Goal: Information Seeking & Learning: Find specific fact

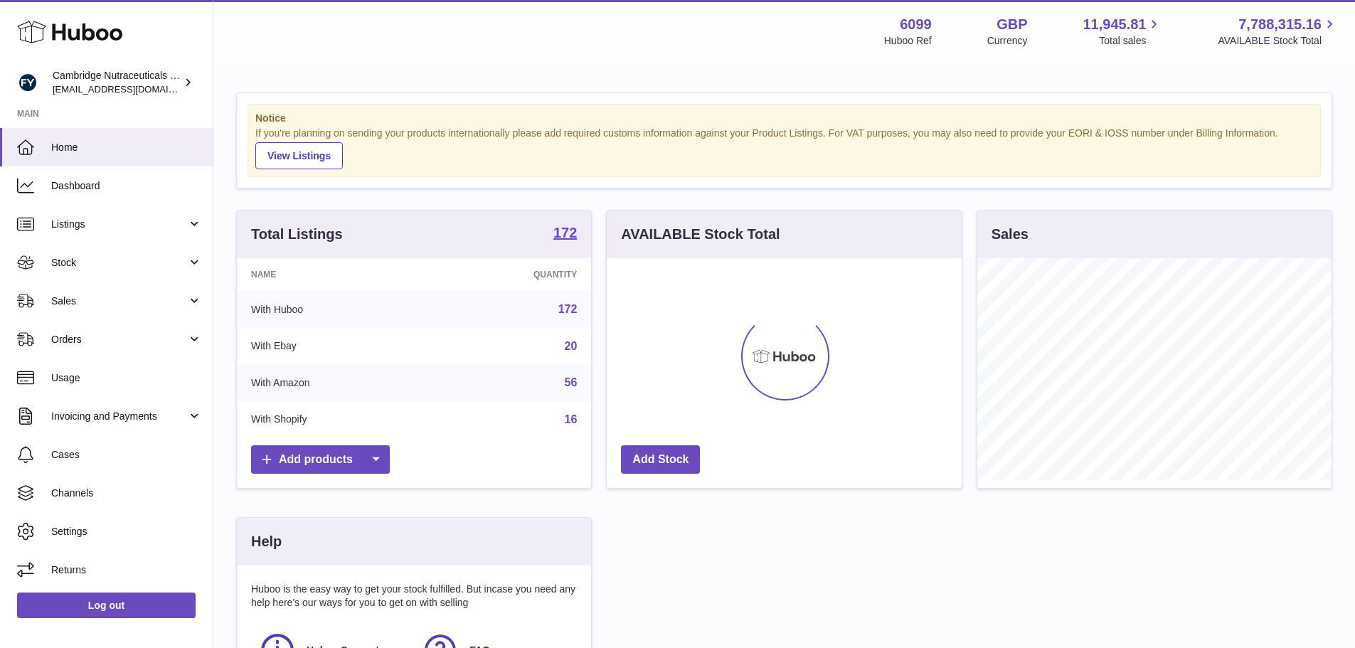
scroll to position [222, 355]
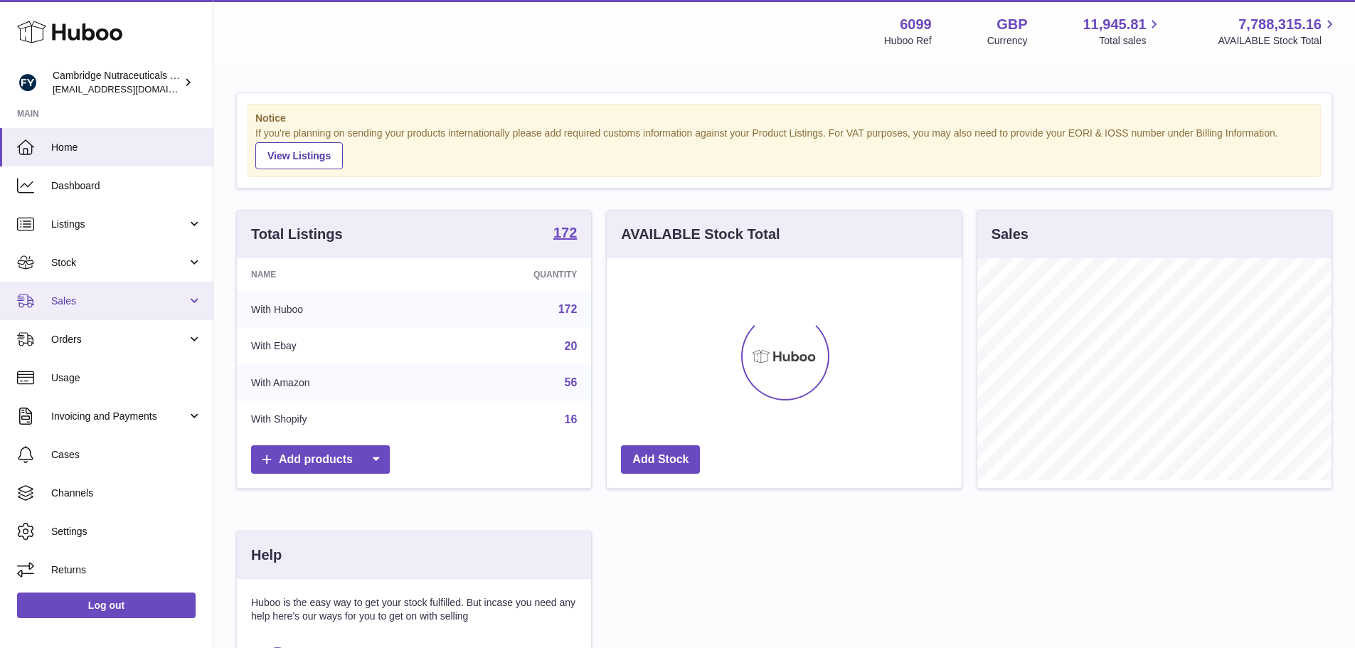
click at [66, 295] on span "Sales" at bounding box center [119, 301] width 136 height 14
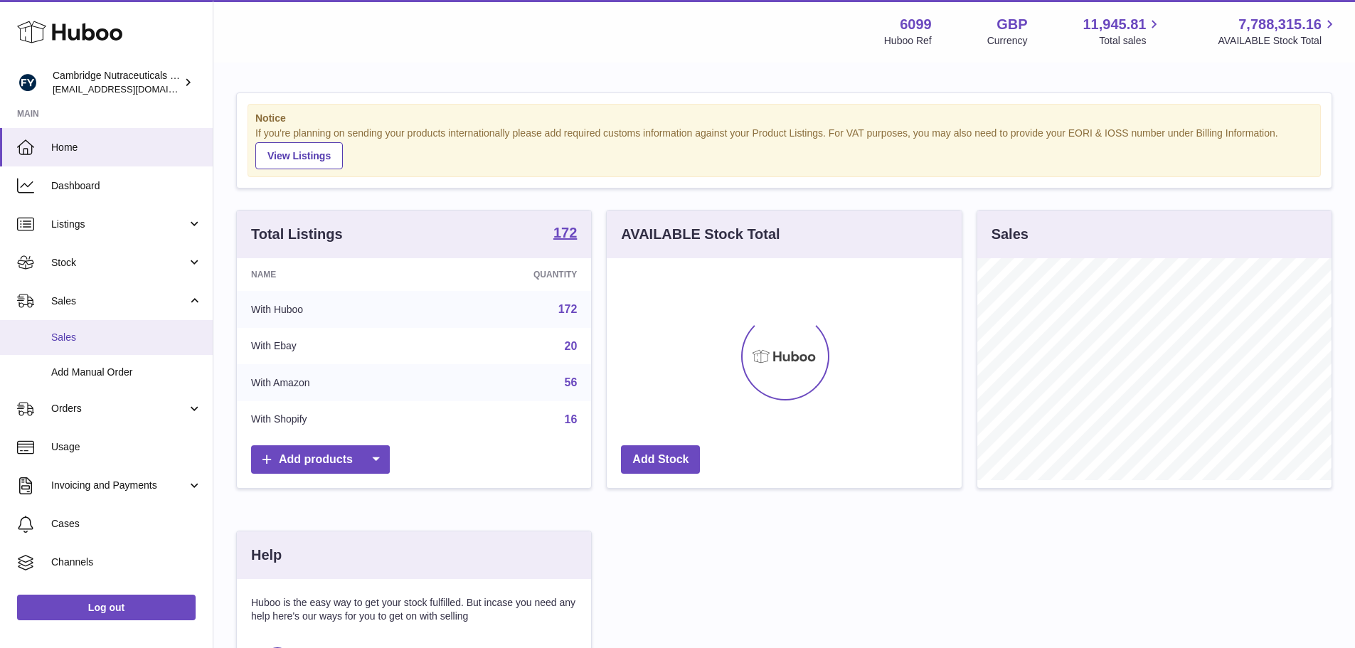
click at [71, 333] on span "Sales" at bounding box center [126, 338] width 151 height 14
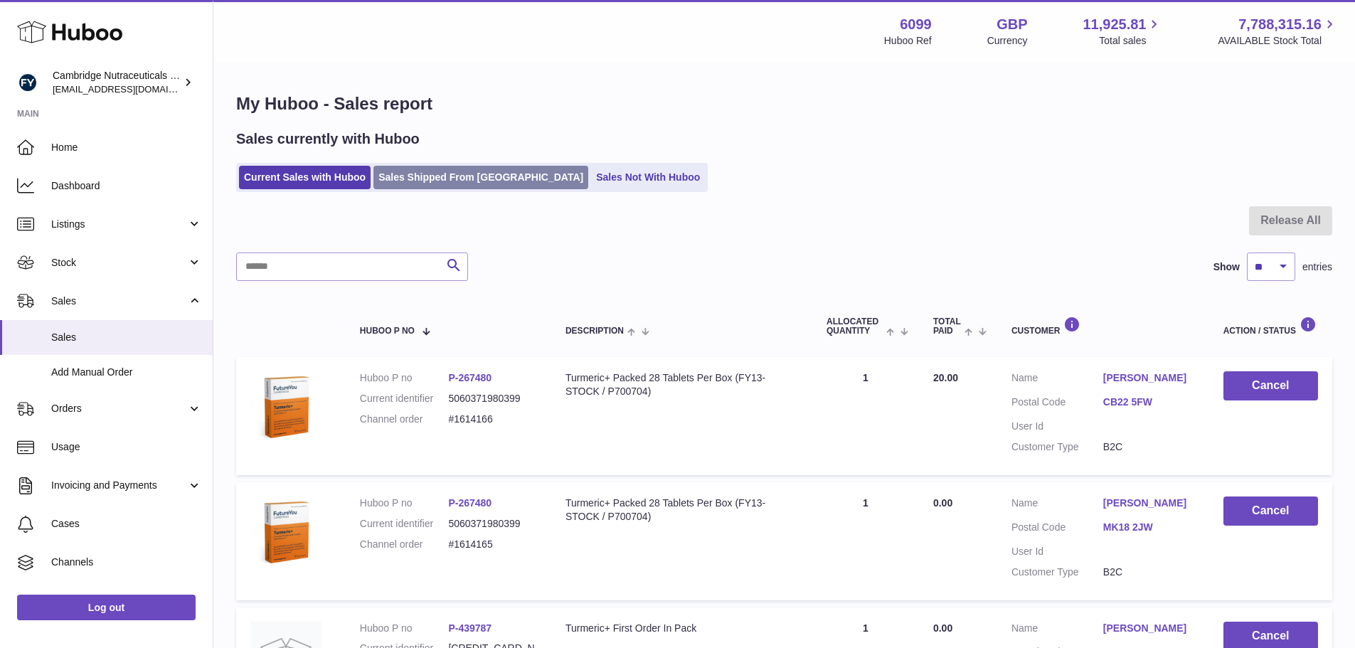
click at [463, 173] on link "Sales Shipped From [GEOGRAPHIC_DATA]" at bounding box center [480, 177] width 215 height 23
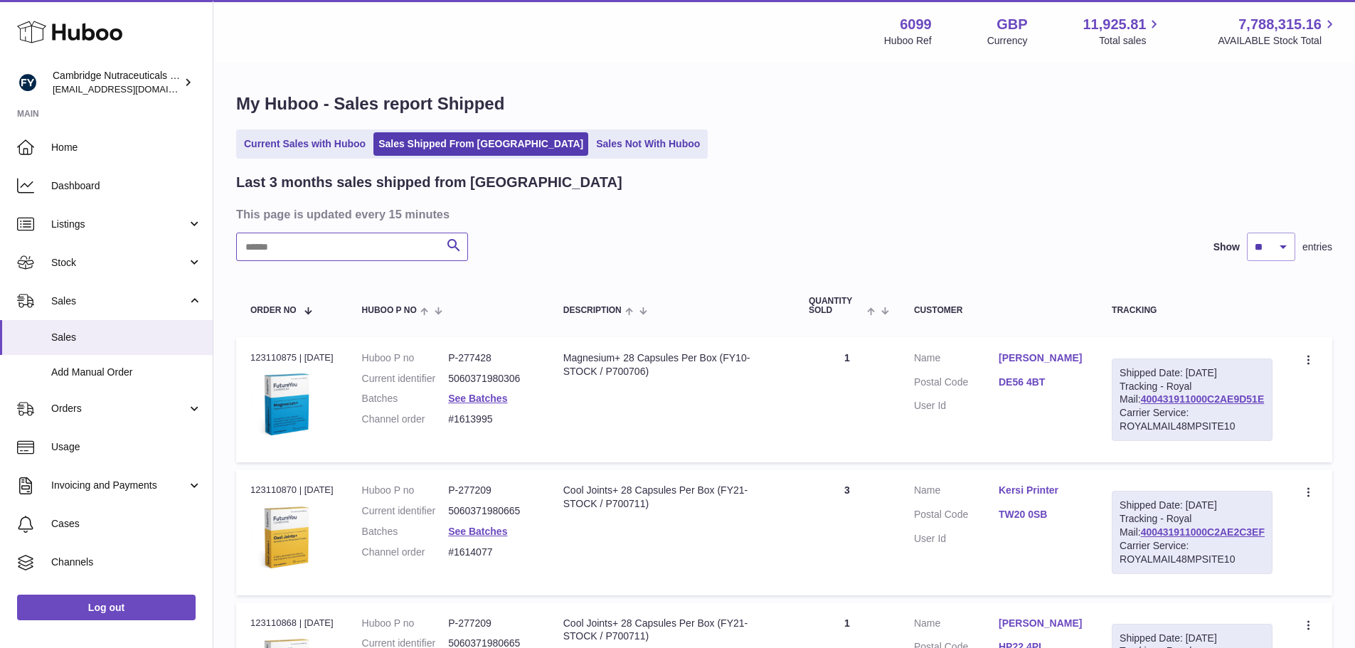
paste input "**********"
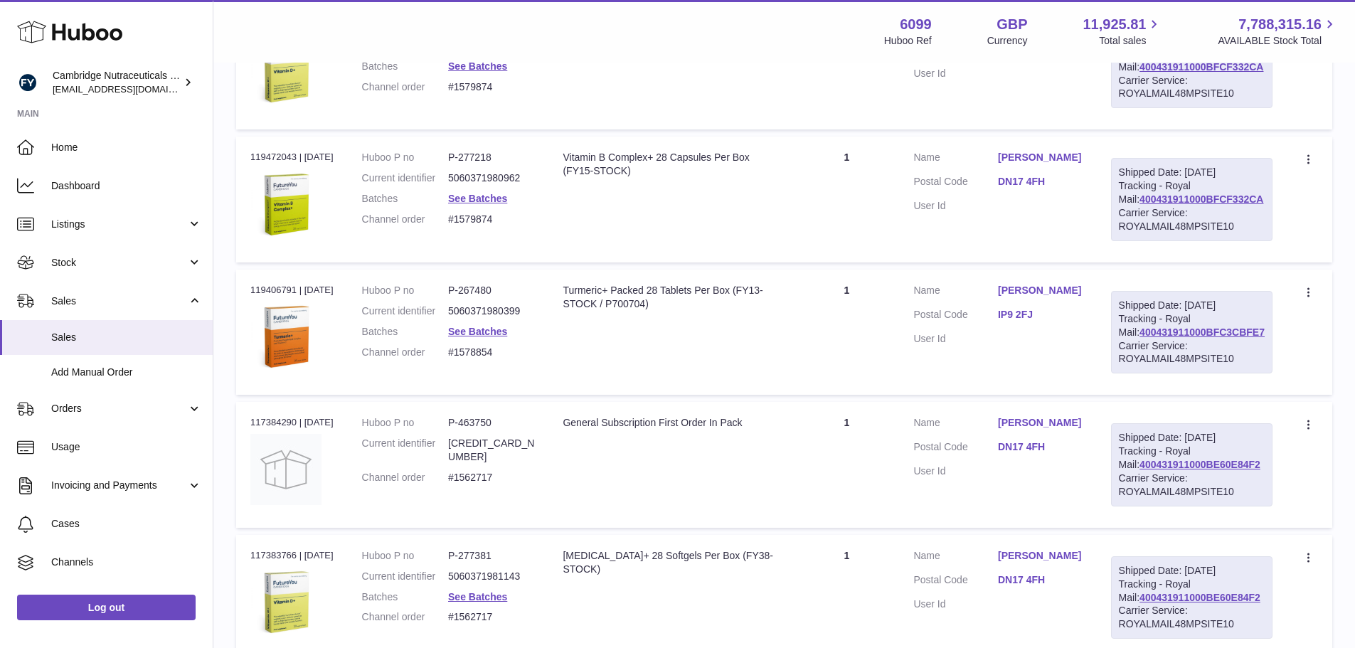
scroll to position [1067, 0]
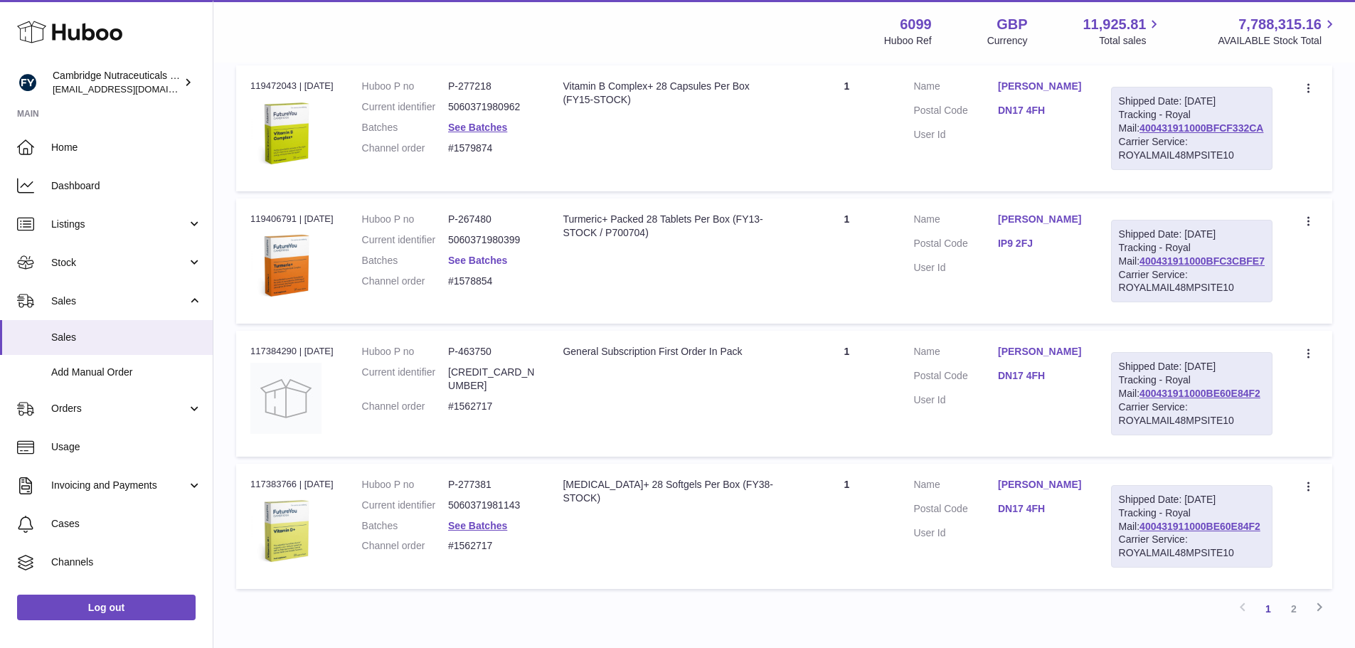
click at [507, 266] on link "See Batches" at bounding box center [477, 260] width 59 height 11
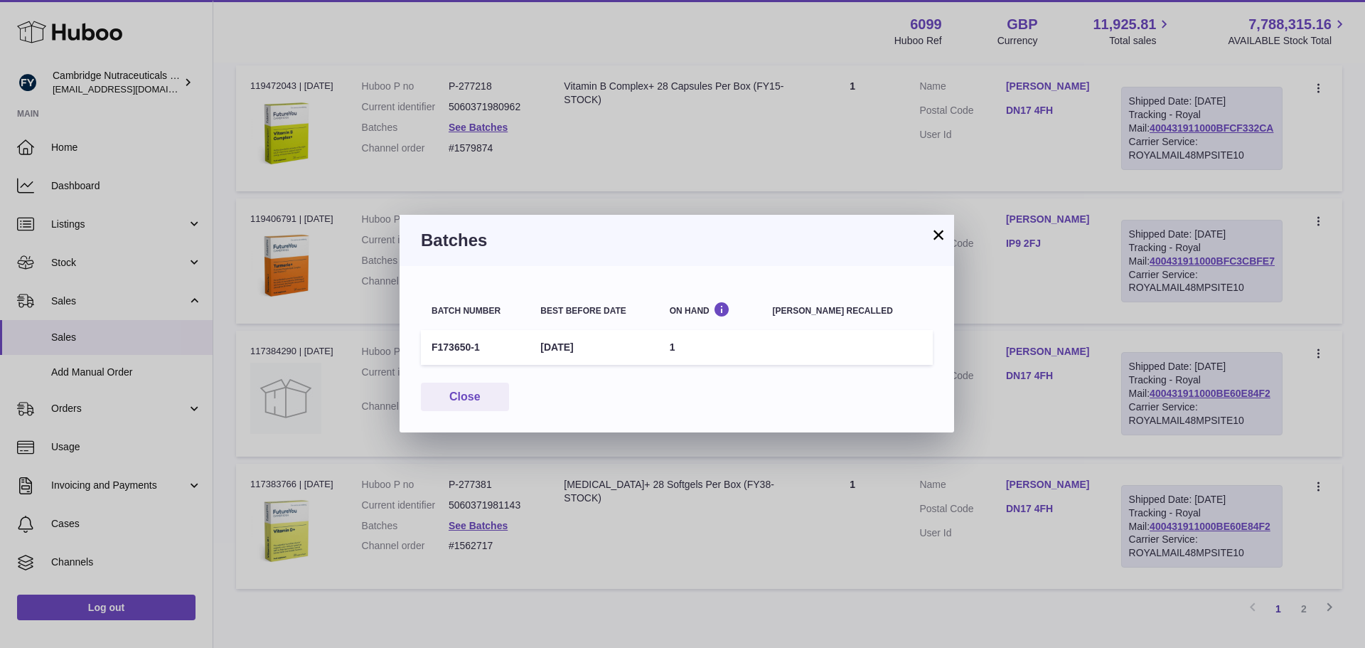
drag, startPoint x: 496, startPoint y: 344, endPoint x: 428, endPoint y: 350, distance: 67.8
click at [428, 350] on td "F173650-1" at bounding box center [475, 347] width 109 height 35
copy td "F173650-1"
click at [476, 400] on button "Close" at bounding box center [465, 397] width 88 height 29
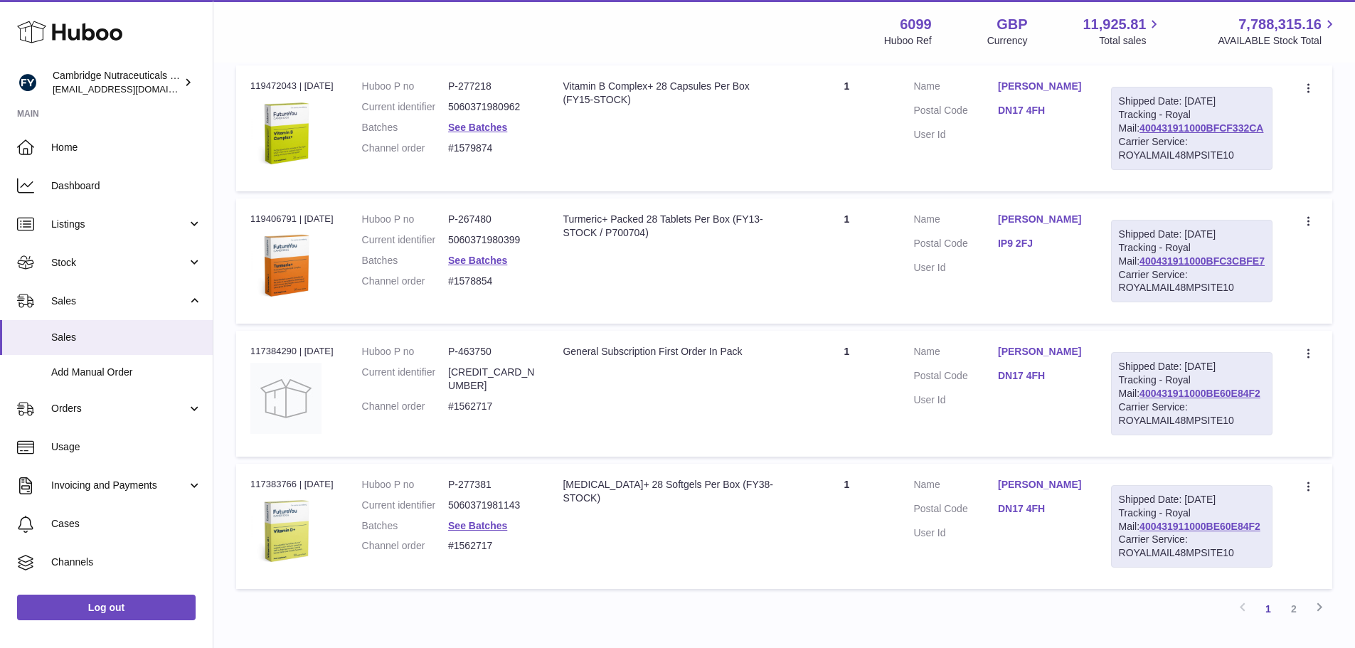
click at [500, 226] on dd "P-267480" at bounding box center [491, 220] width 86 height 14
copy dd "267480"
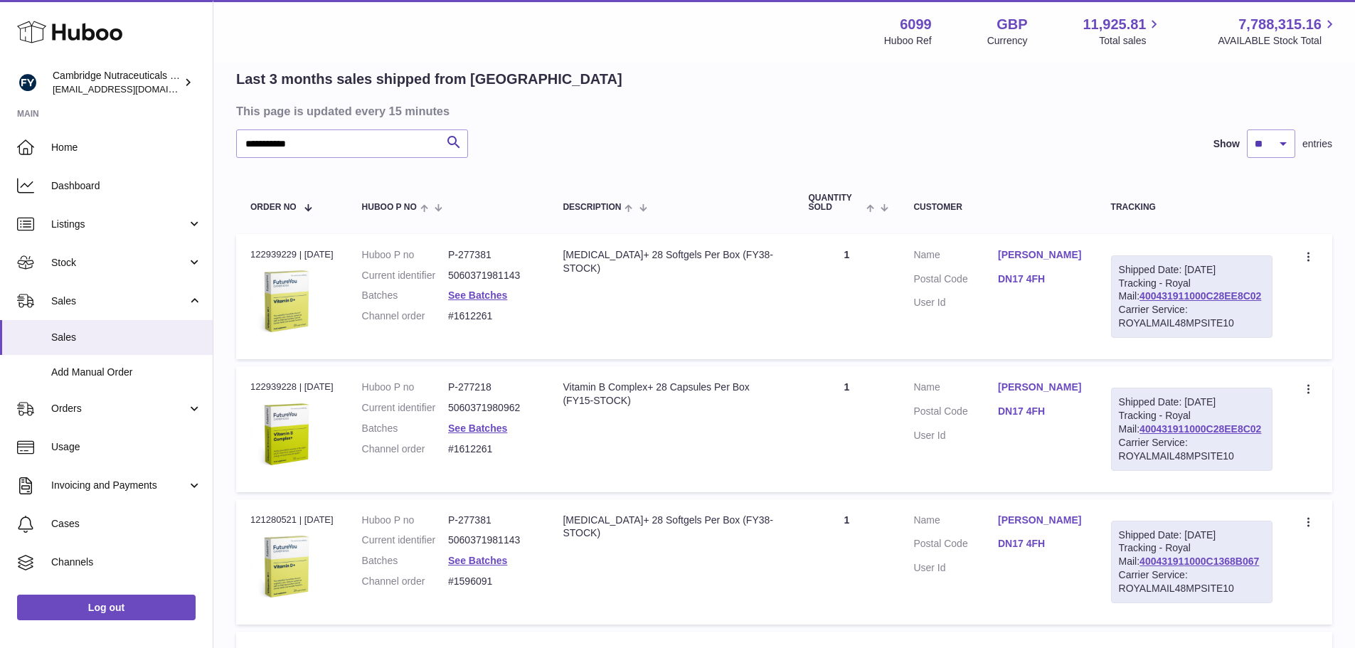
scroll to position [0, 0]
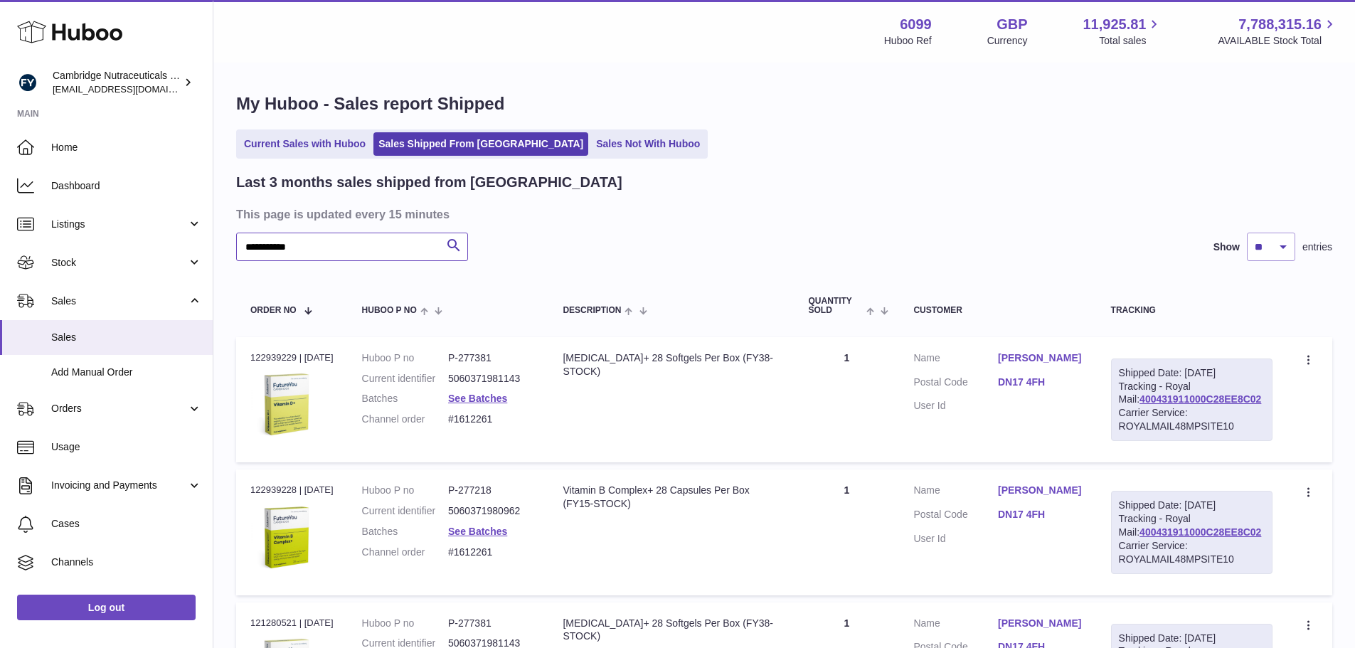
drag, startPoint x: 293, startPoint y: 244, endPoint x: 227, endPoint y: 238, distance: 66.4
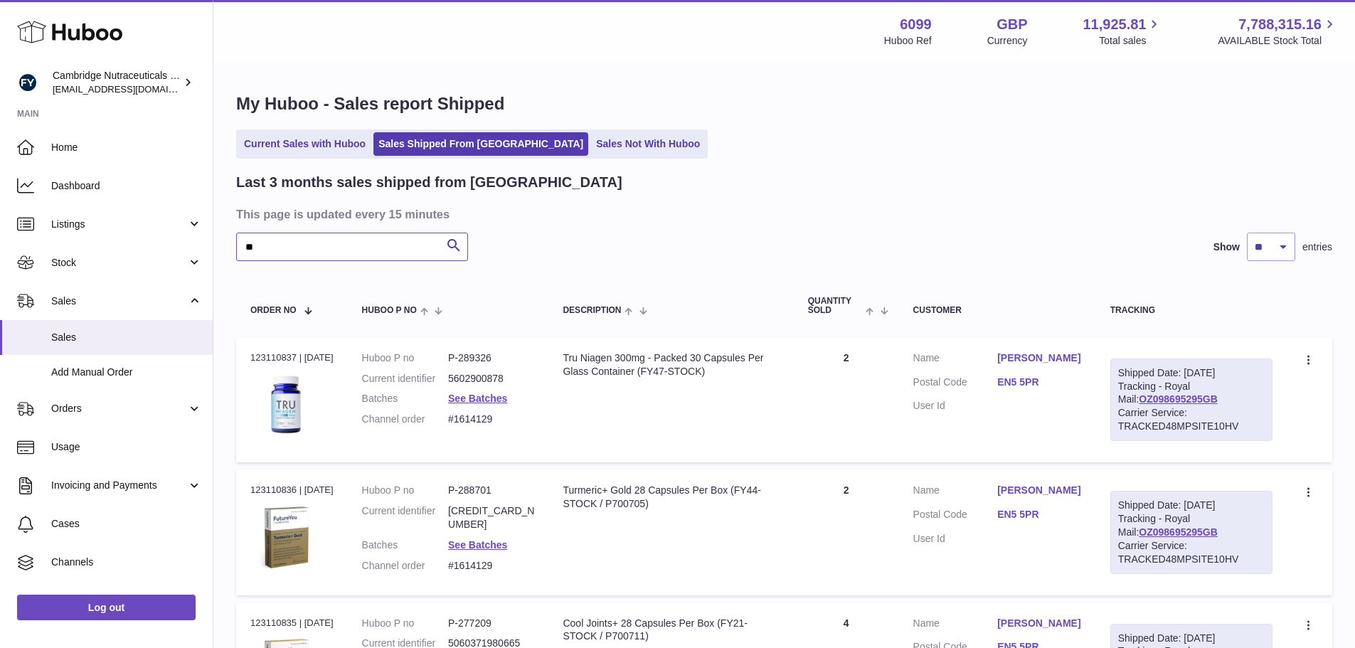
click at [326, 238] on input "**" at bounding box center [352, 247] width 232 height 28
type input "*"
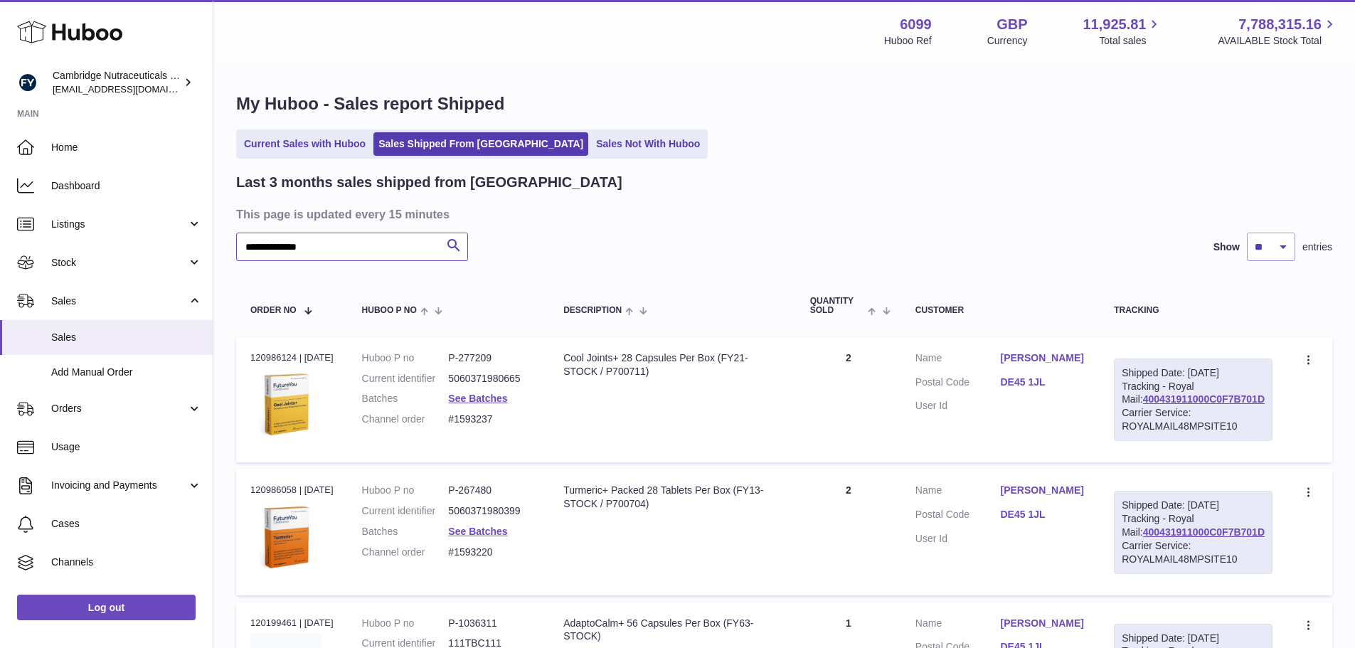
type input "**********"
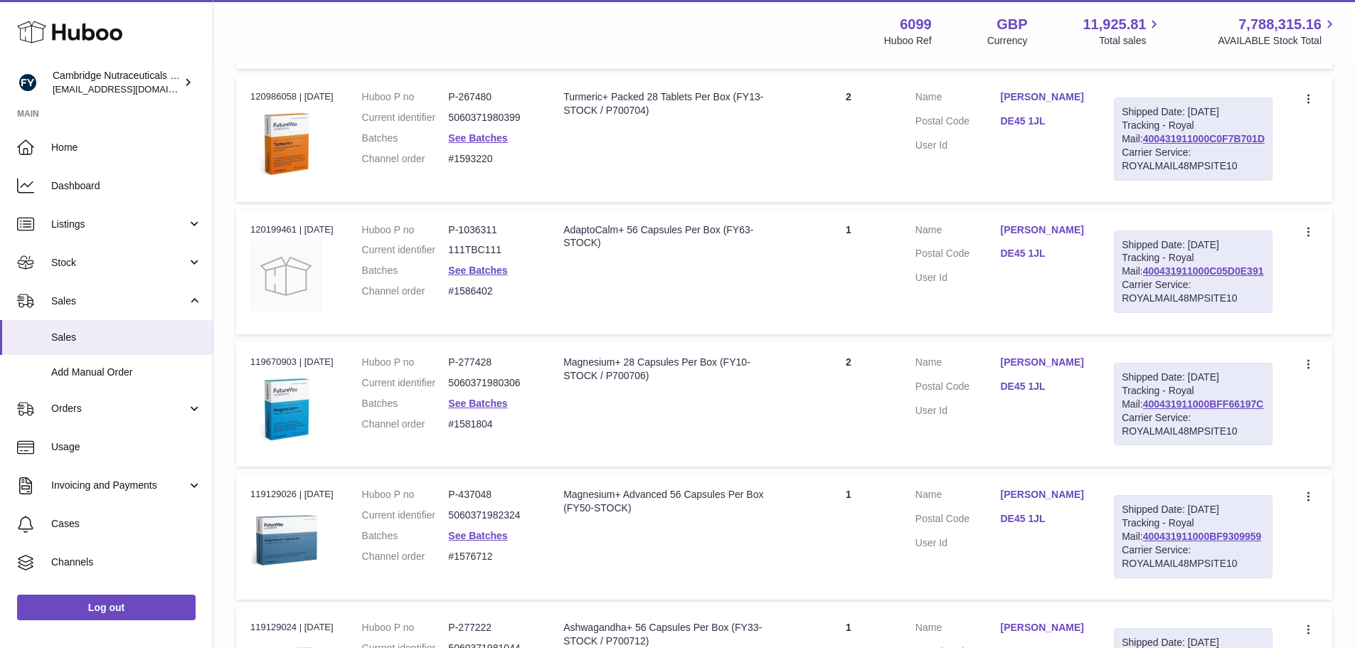
scroll to position [427, 0]
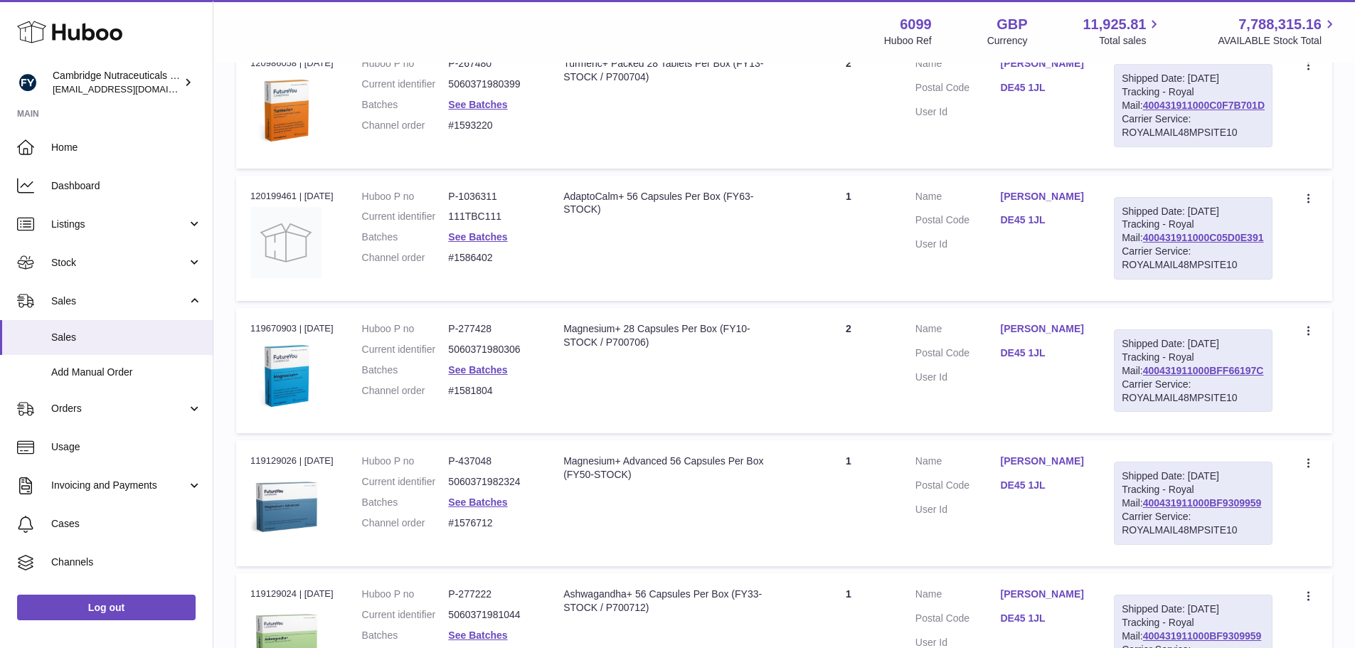
click at [488, 336] on dd "P-277428" at bounding box center [491, 329] width 87 height 14
copy dd "277428"
click at [493, 375] on link "See Batches" at bounding box center [477, 369] width 59 height 11
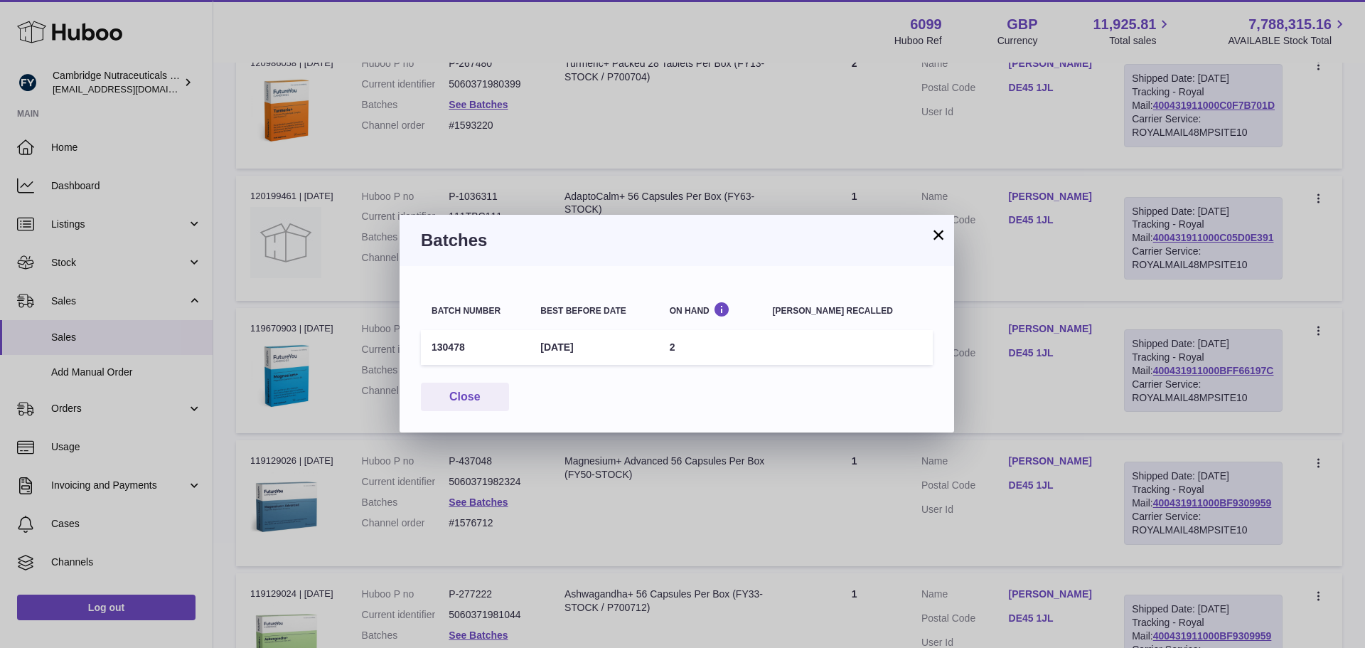
click at [460, 347] on td "130478" at bounding box center [475, 347] width 109 height 35
copy td "130478"
click at [937, 229] on button "×" at bounding box center [938, 234] width 17 height 17
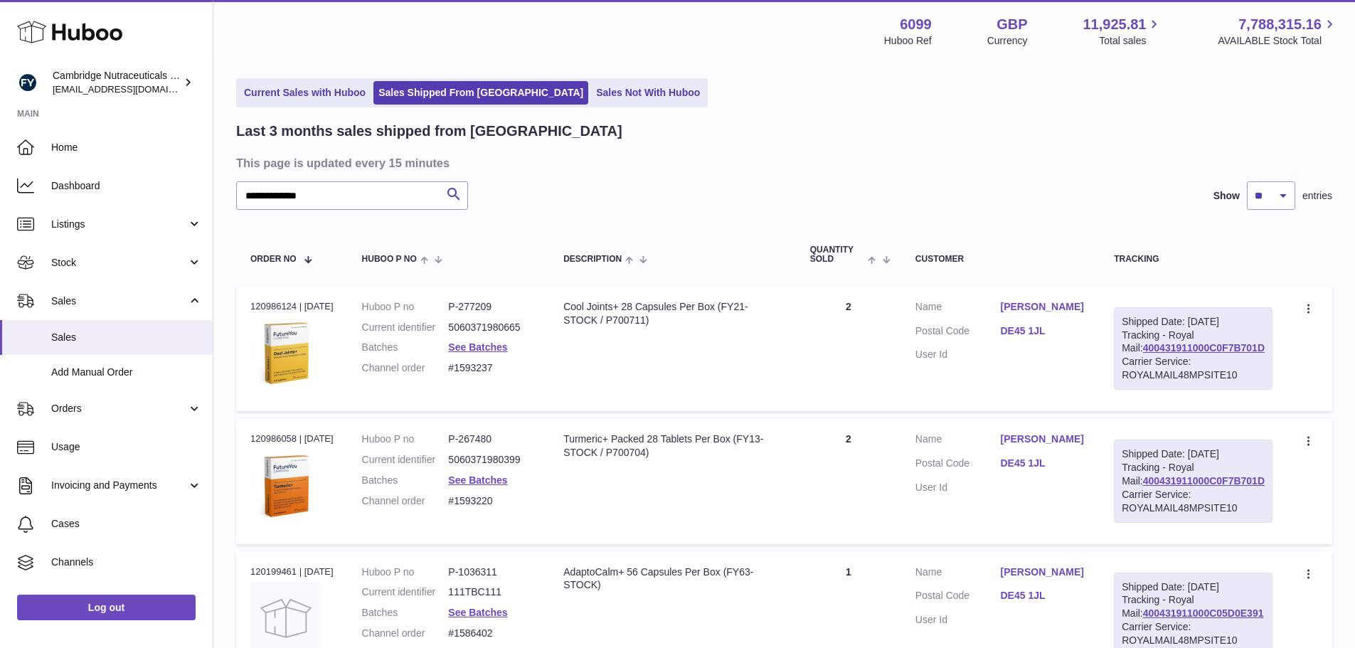
scroll to position [0, 0]
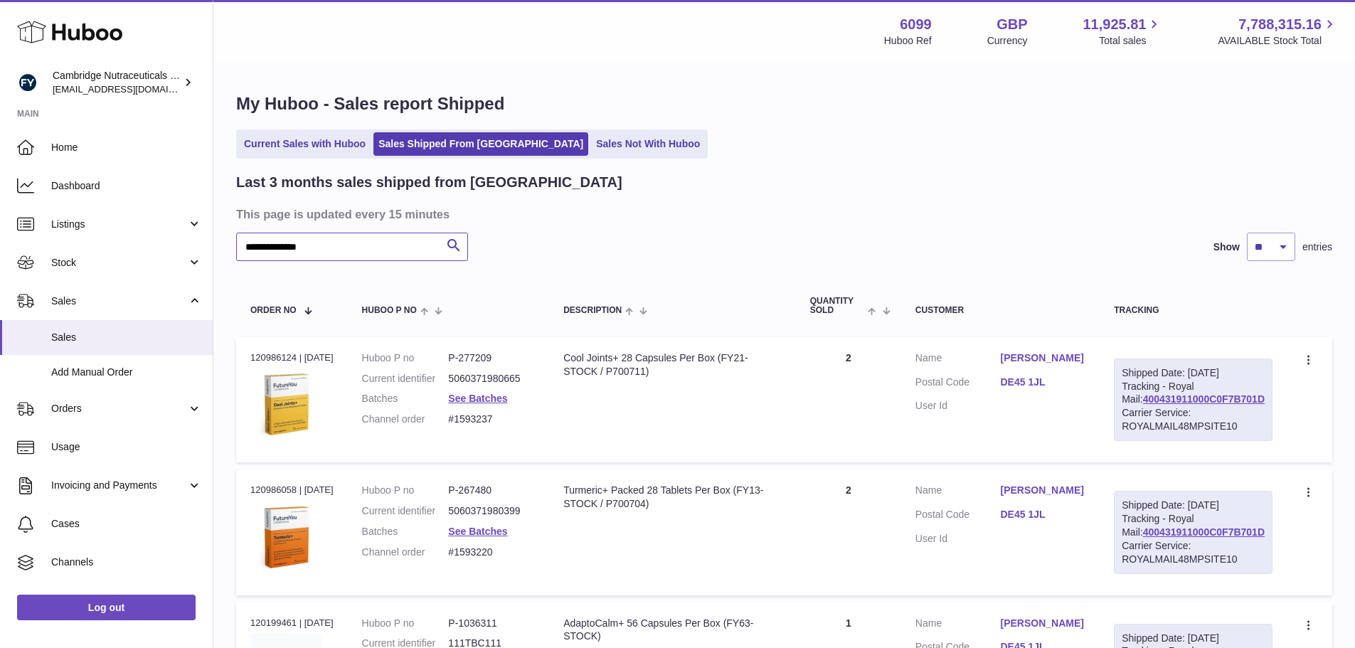
drag, startPoint x: 319, startPoint y: 242, endPoint x: 230, endPoint y: 247, distance: 89.1
click at [230, 247] on div "**********" at bounding box center [783, 612] width 1141 height 1097
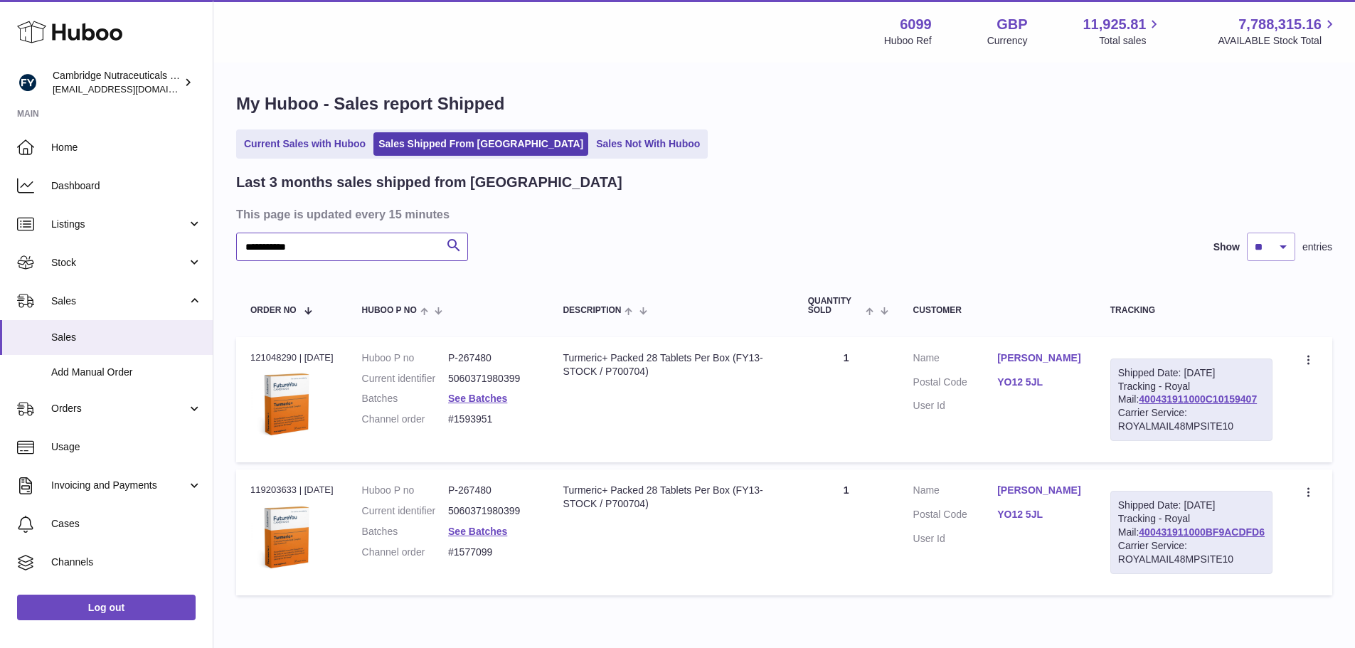
type input "**********"
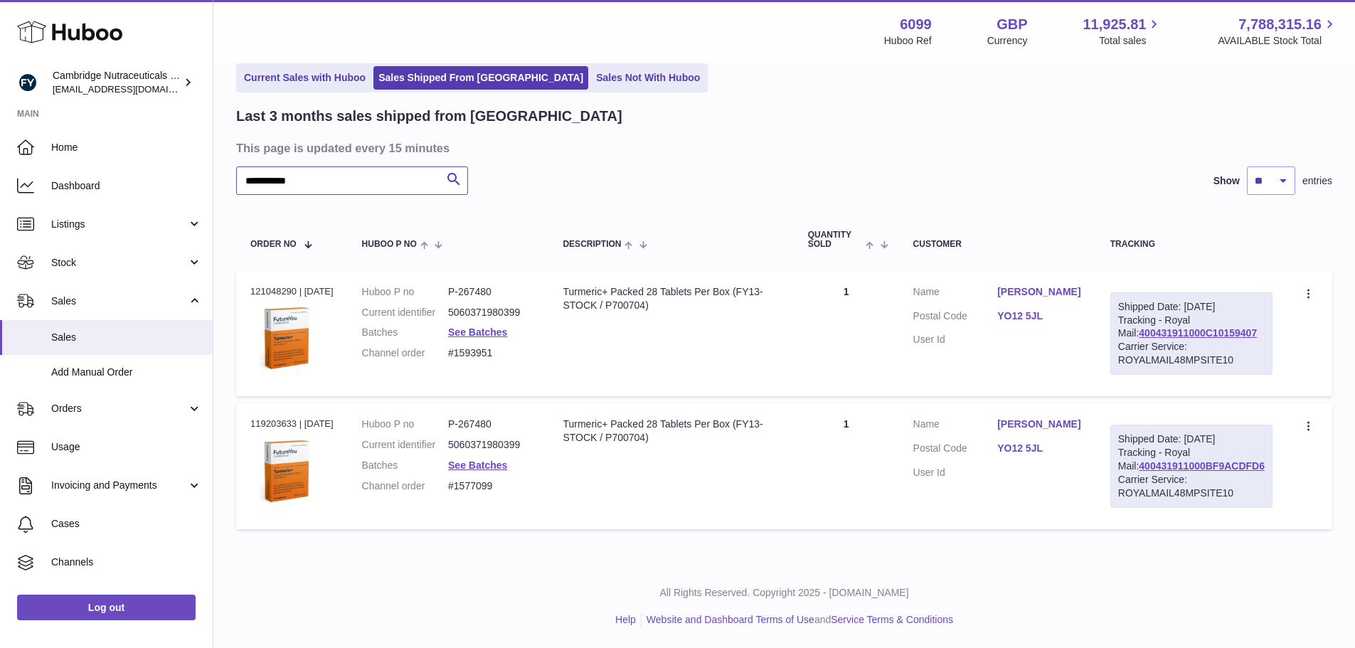
scroll to position [71, 0]
